Goal: Navigation & Orientation: Find specific page/section

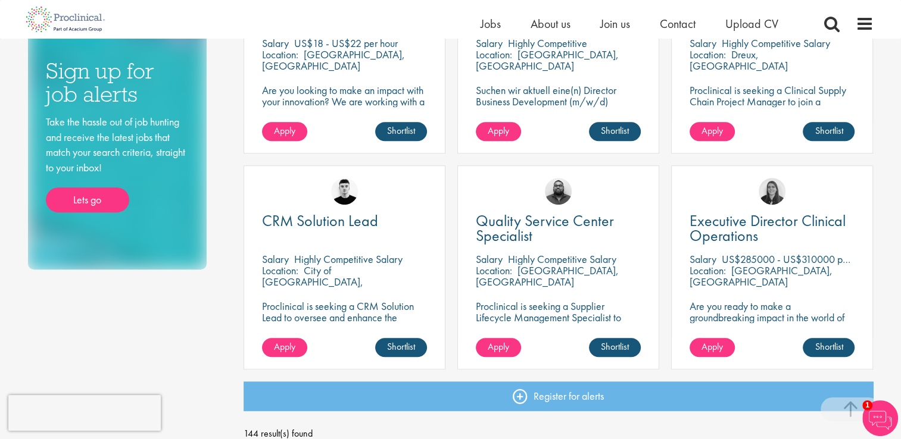
scroll to position [930, 0]
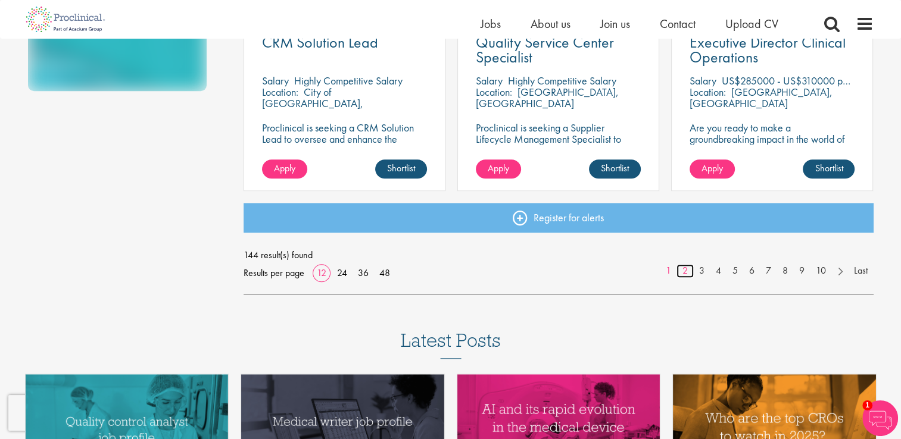
click at [684, 270] on link "2" at bounding box center [684, 271] width 17 height 14
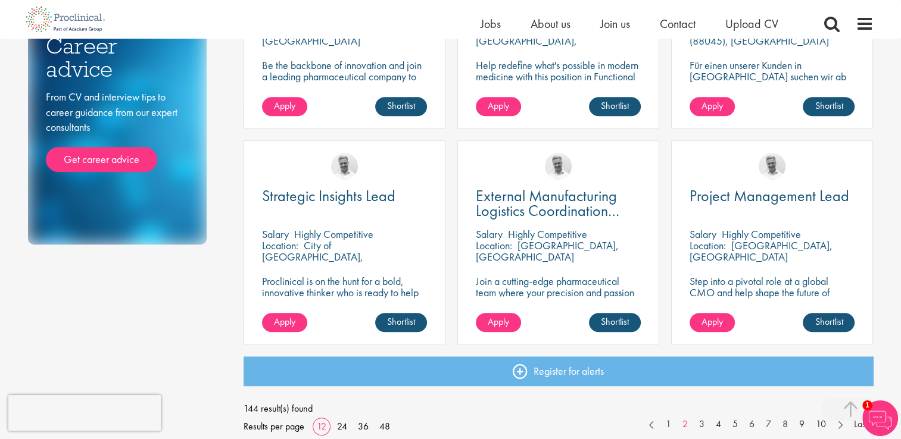
scroll to position [778, 0]
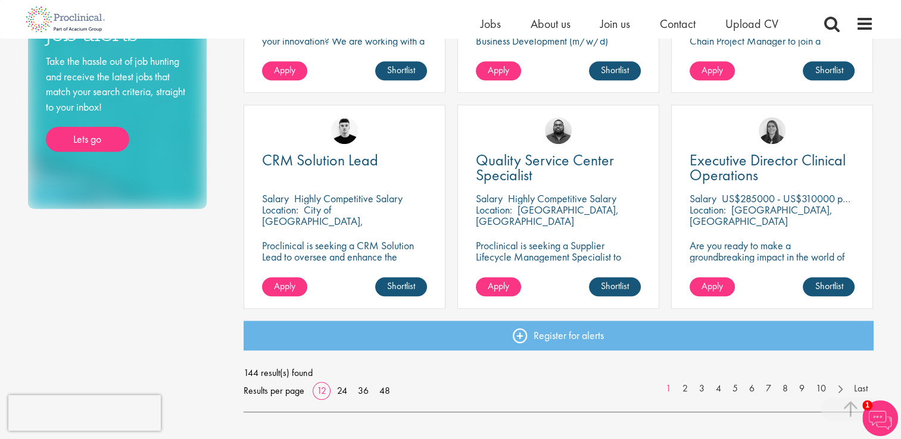
scroll to position [881, 0]
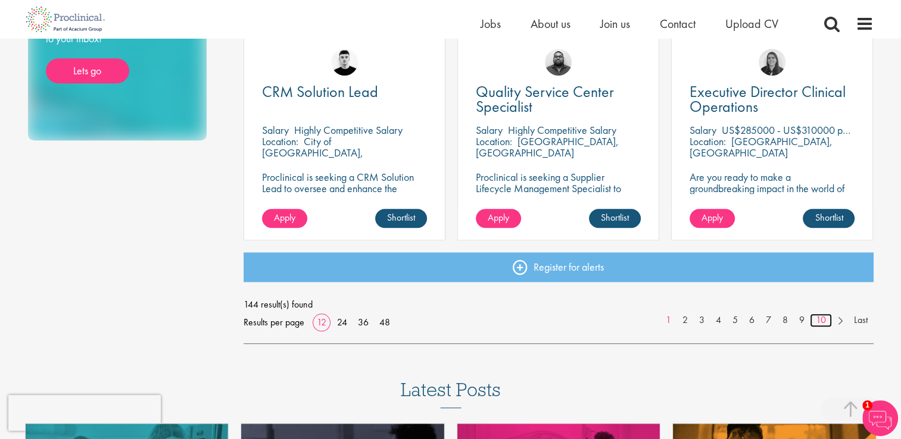
click at [819, 320] on link "10" at bounding box center [821, 321] width 22 height 14
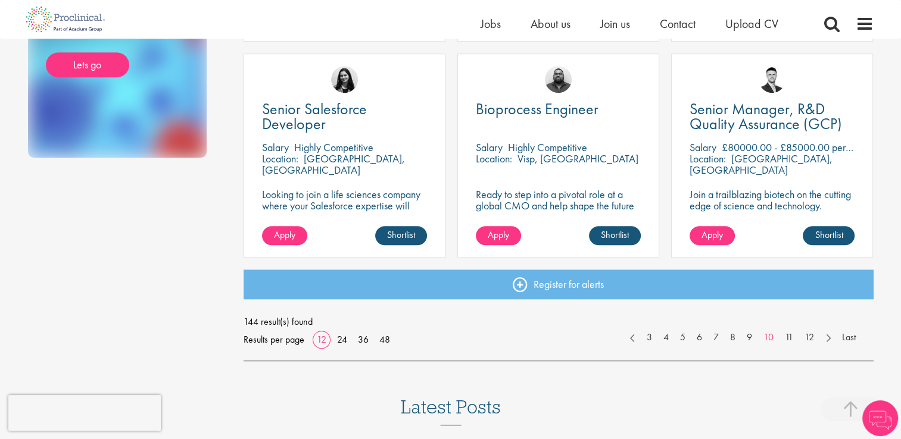
scroll to position [864, 0]
click at [820, 336] on link at bounding box center [827, 336] width 17 height 12
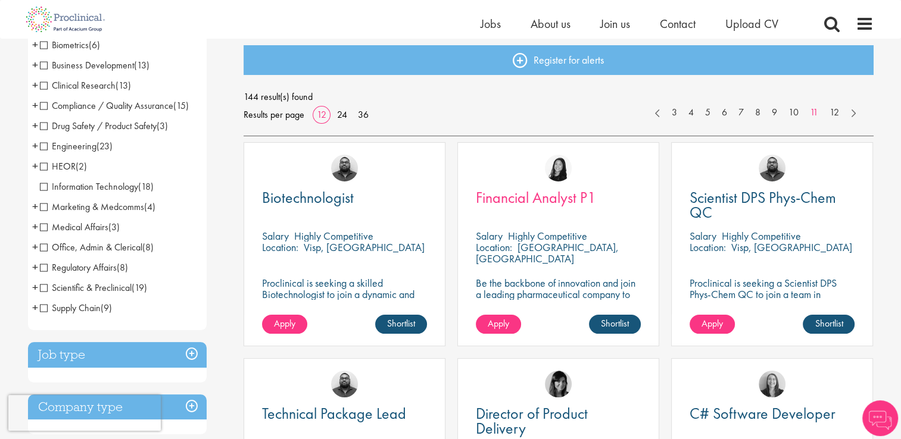
scroll to position [126, 0]
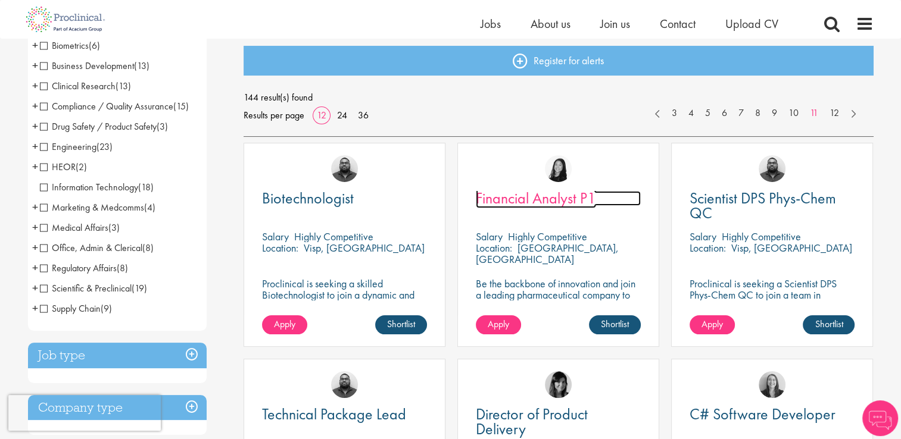
click at [514, 194] on span "Financial Analyst P1" at bounding box center [536, 198] width 120 height 20
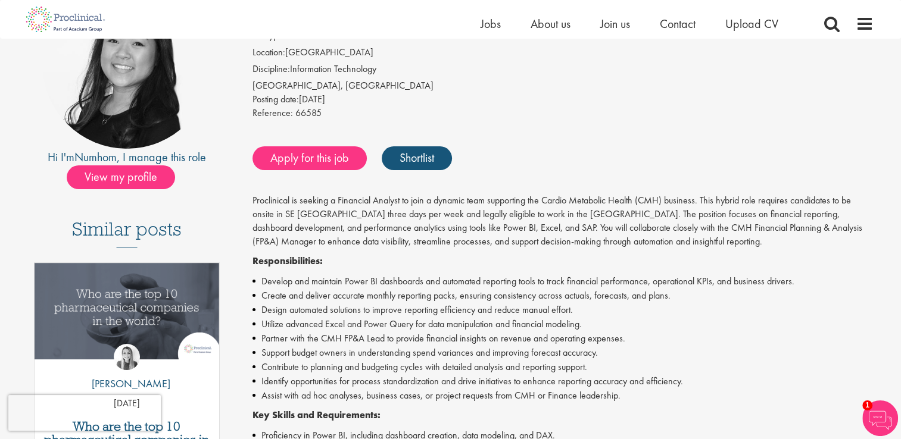
scroll to position [151, 0]
